Goal: Task Accomplishment & Management: Complete application form

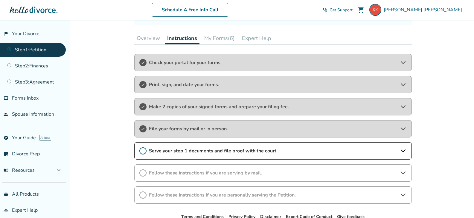
scroll to position [90, 0]
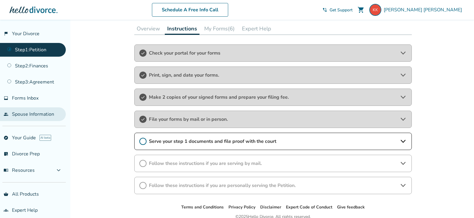
click at [42, 112] on link "people Spouse Information" at bounding box center [33, 115] width 66 height 14
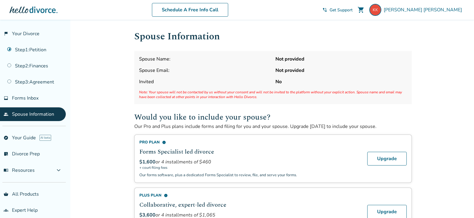
click at [194, 76] on div "Spouse Name: Not provided Spouse Email: Not provided Invited No Note: Your spou…" at bounding box center [272, 77] width 277 height 53
click at [155, 58] on span "Spouse Name:" at bounding box center [205, 59] width 132 height 7
click at [22, 33] on link "flag_2 Your Divorce" at bounding box center [33, 34] width 66 height 14
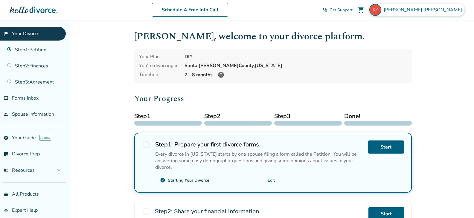
click at [447, 10] on span "[PERSON_NAME]" at bounding box center [423, 10] width 81 height 7
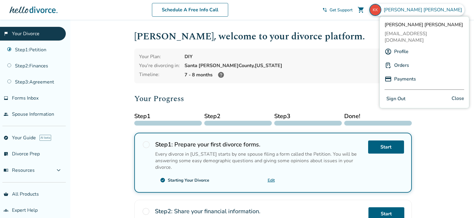
click at [401, 46] on link "Profile" at bounding box center [401, 51] width 14 height 11
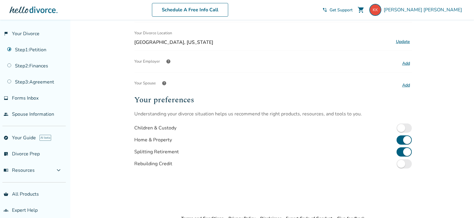
scroll to position [120, 0]
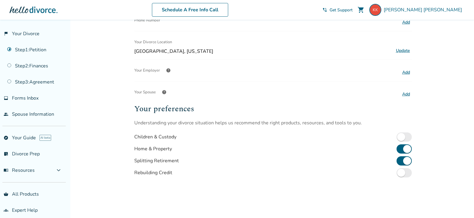
click at [409, 94] on button "Add" at bounding box center [405, 95] width 11 height 8
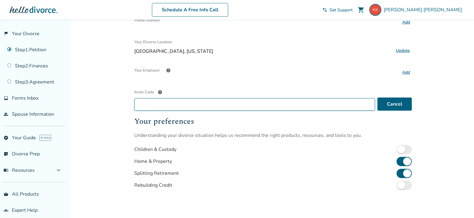
click at [189, 106] on input "Invite Code help" at bounding box center [254, 104] width 241 height 13
click at [167, 106] on input "Invite Code help" at bounding box center [254, 104] width 241 height 13
type input "**********"
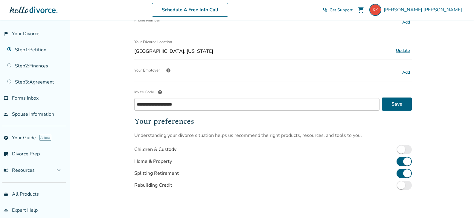
click at [160, 93] on span "help" at bounding box center [160, 92] width 5 height 5
click at [160, 98] on input "**********" at bounding box center [256, 104] width 245 height 13
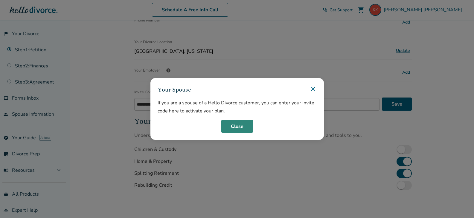
click at [243, 128] on button "Close" at bounding box center [237, 126] width 32 height 13
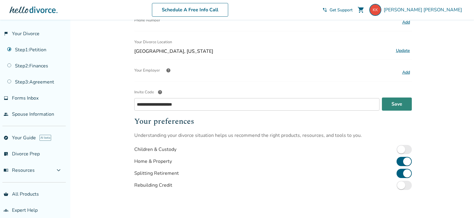
click at [396, 104] on button "Save" at bounding box center [397, 104] width 30 height 13
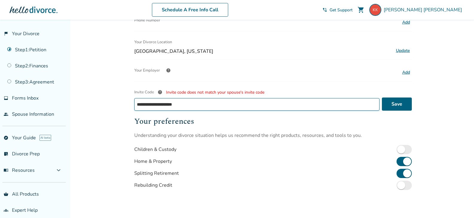
drag, startPoint x: 226, startPoint y: 106, endPoint x: 123, endPoint y: 107, distance: 103.7
click at [123, 107] on div "**********" at bounding box center [237, 89] width 474 height 379
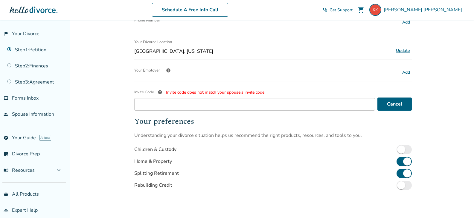
click at [314, 80] on div "Profile Name Kyle Kastner Update Email info Note: You will be logged out, you m…" at bounding box center [272, 69] width 277 height 318
click at [414, 89] on div "Profile Name Kyle Kastner Update Email info Note: You will be logged out, you m…" at bounding box center [272, 68] width 287 height 337
click at [275, 64] on div "Profile Name Kyle Kastner Update Email info Note: You will be logged out, you m…" at bounding box center [272, 69] width 277 height 318
click at [331, 61] on div "Profile Name Kyle Kastner Update Email info Note: You will be logged out, you m…" at bounding box center [272, 69] width 277 height 318
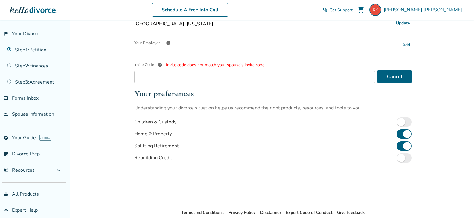
scroll to position [149, 0]
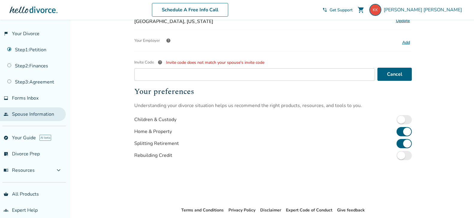
click at [34, 115] on link "people Spouse Information" at bounding box center [33, 115] width 66 height 14
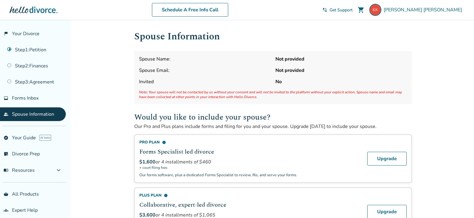
click at [169, 90] on span "Note: Your spouse will not be contacted by us without your consent and will not…" at bounding box center [273, 95] width 268 height 10
click at [33, 32] on link "flag_2 Your Divorce" at bounding box center [33, 34] width 66 height 14
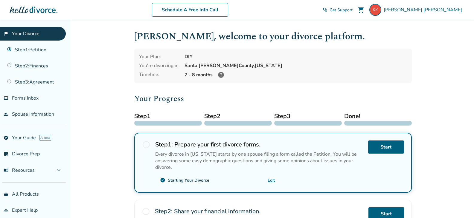
click at [220, 74] on icon at bounding box center [220, 74] width 7 height 7
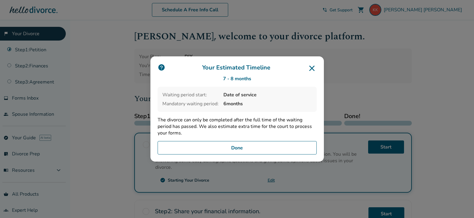
click at [266, 146] on button "Done" at bounding box center [237, 148] width 159 height 14
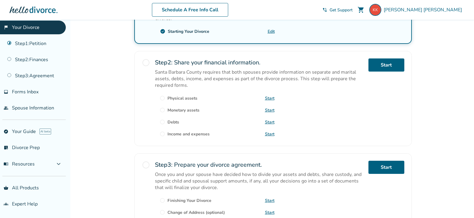
scroll to position [149, 0]
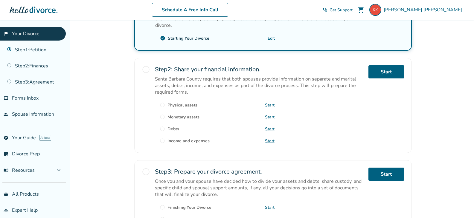
scroll to position [207, 0]
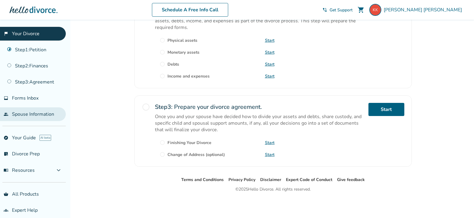
click at [39, 114] on link "people Spouse Information" at bounding box center [33, 115] width 66 height 14
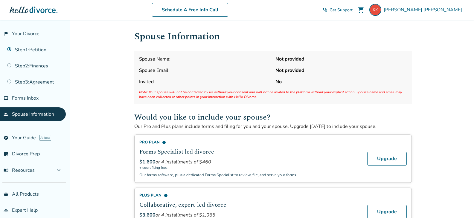
click at [183, 91] on span "Note: Your spouse will not be contacted by us without your consent and will not…" at bounding box center [273, 95] width 268 height 10
click at [172, 69] on span "Spouse Email:" at bounding box center [205, 70] width 132 height 7
click at [434, 10] on div "[PERSON_NAME]" at bounding box center [416, 10] width 95 height 12
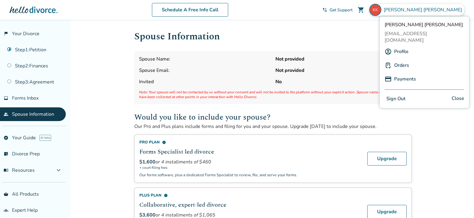
click at [401, 46] on link "Profile" at bounding box center [401, 51] width 14 height 11
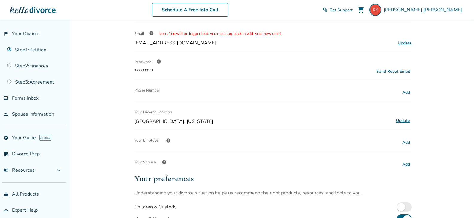
scroll to position [60, 0]
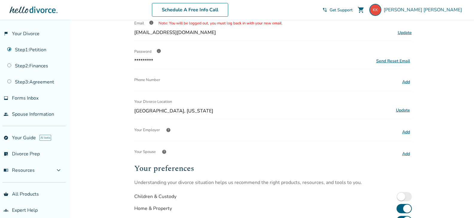
click at [165, 152] on span "help" at bounding box center [164, 152] width 5 height 5
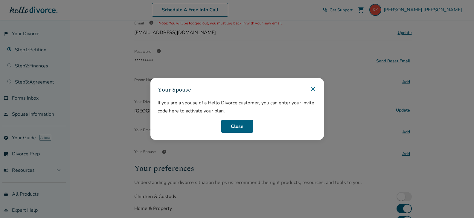
click at [315, 89] on icon at bounding box center [313, 89] width 4 height 4
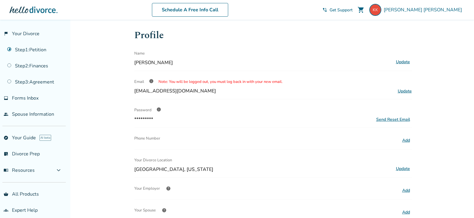
scroll to position [0, 0]
click at [352, 8] on span "Get Support" at bounding box center [340, 10] width 23 height 6
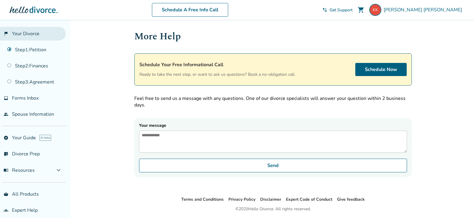
click at [36, 33] on link "flag_2 Your Divorce" at bounding box center [33, 34] width 66 height 14
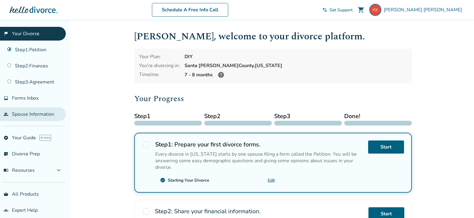
click at [29, 116] on link "people Spouse Information" at bounding box center [33, 115] width 66 height 14
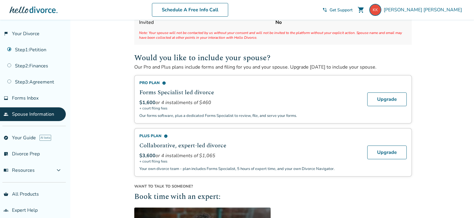
scroll to position [60, 0]
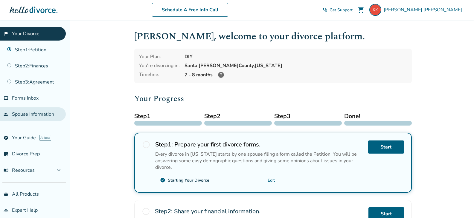
click at [33, 113] on link "people Spouse Information" at bounding box center [33, 115] width 66 height 14
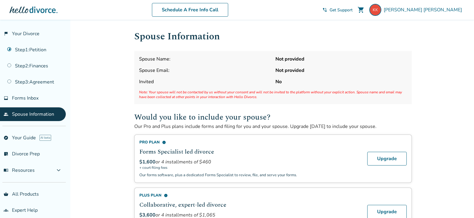
click at [232, 79] on span "Invited" at bounding box center [205, 82] width 132 height 7
click at [307, 32] on h1 "Spouse Information" at bounding box center [272, 36] width 277 height 15
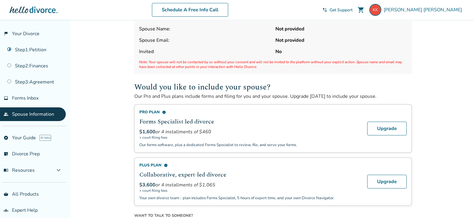
scroll to position [30, 0]
click at [251, 95] on p "Our Pro and Plus plans include forms and filing for you and your spouse. Upgrad…" at bounding box center [272, 97] width 277 height 7
click at [269, 50] on span "Invited" at bounding box center [205, 52] width 132 height 7
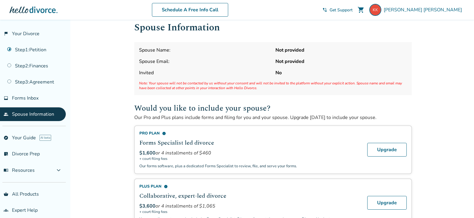
scroll to position [0, 0]
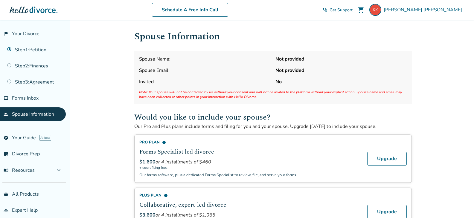
click at [283, 60] on strong "Not provided" at bounding box center [341, 59] width 132 height 7
click at [436, 8] on span "[PERSON_NAME]" at bounding box center [423, 10] width 81 height 7
click at [446, 9] on span "[PERSON_NAME]" at bounding box center [423, 10] width 81 height 7
click at [24, 36] on link "flag_2 Your Divorce" at bounding box center [33, 34] width 66 height 14
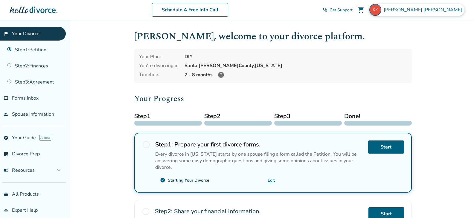
click at [445, 9] on span "[PERSON_NAME]" at bounding box center [423, 10] width 81 height 7
click at [350, 77] on div "7 - 8 months" at bounding box center [295, 74] width 222 height 7
